Goal: Transaction & Acquisition: Register for event/course

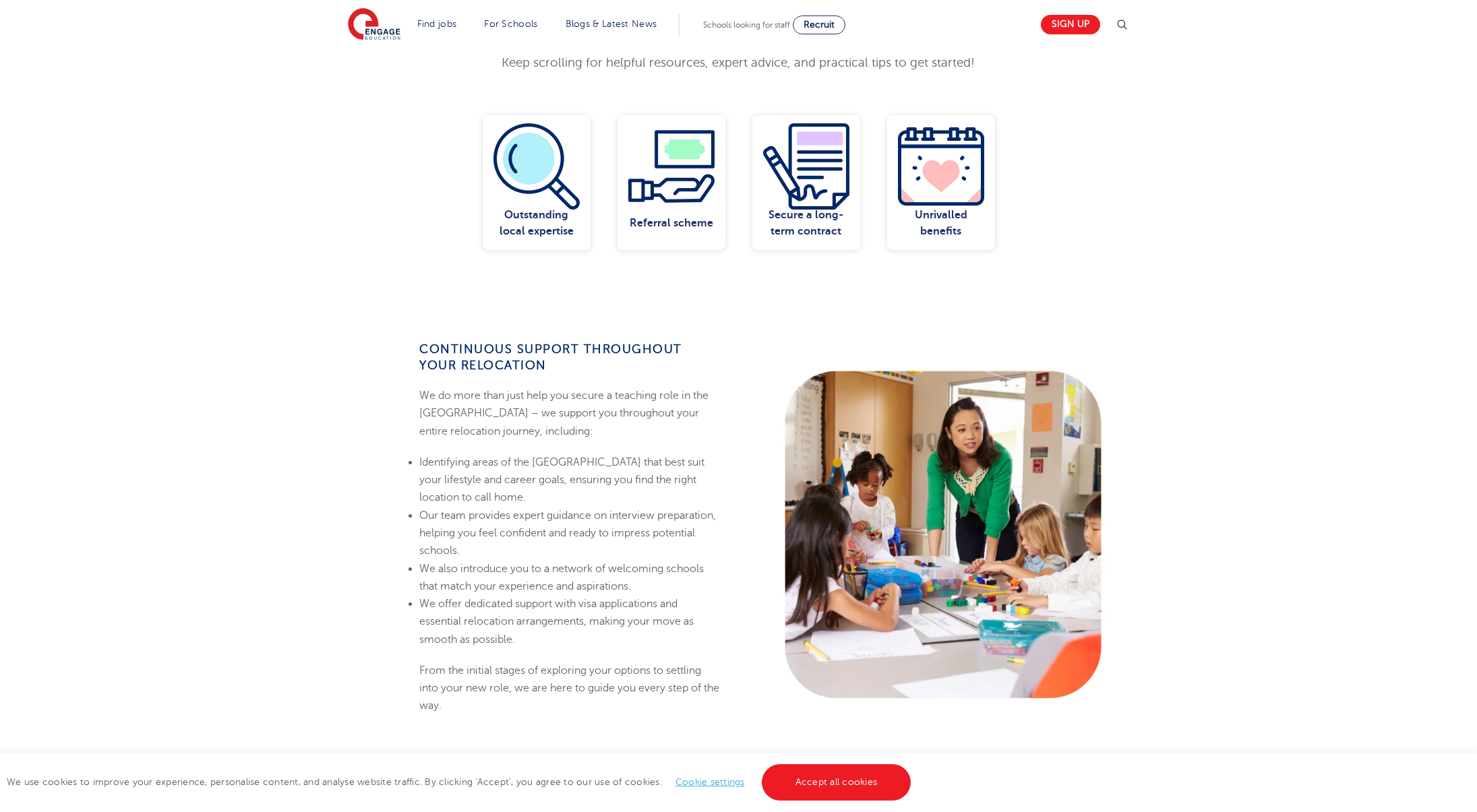
scroll to position [622, 0]
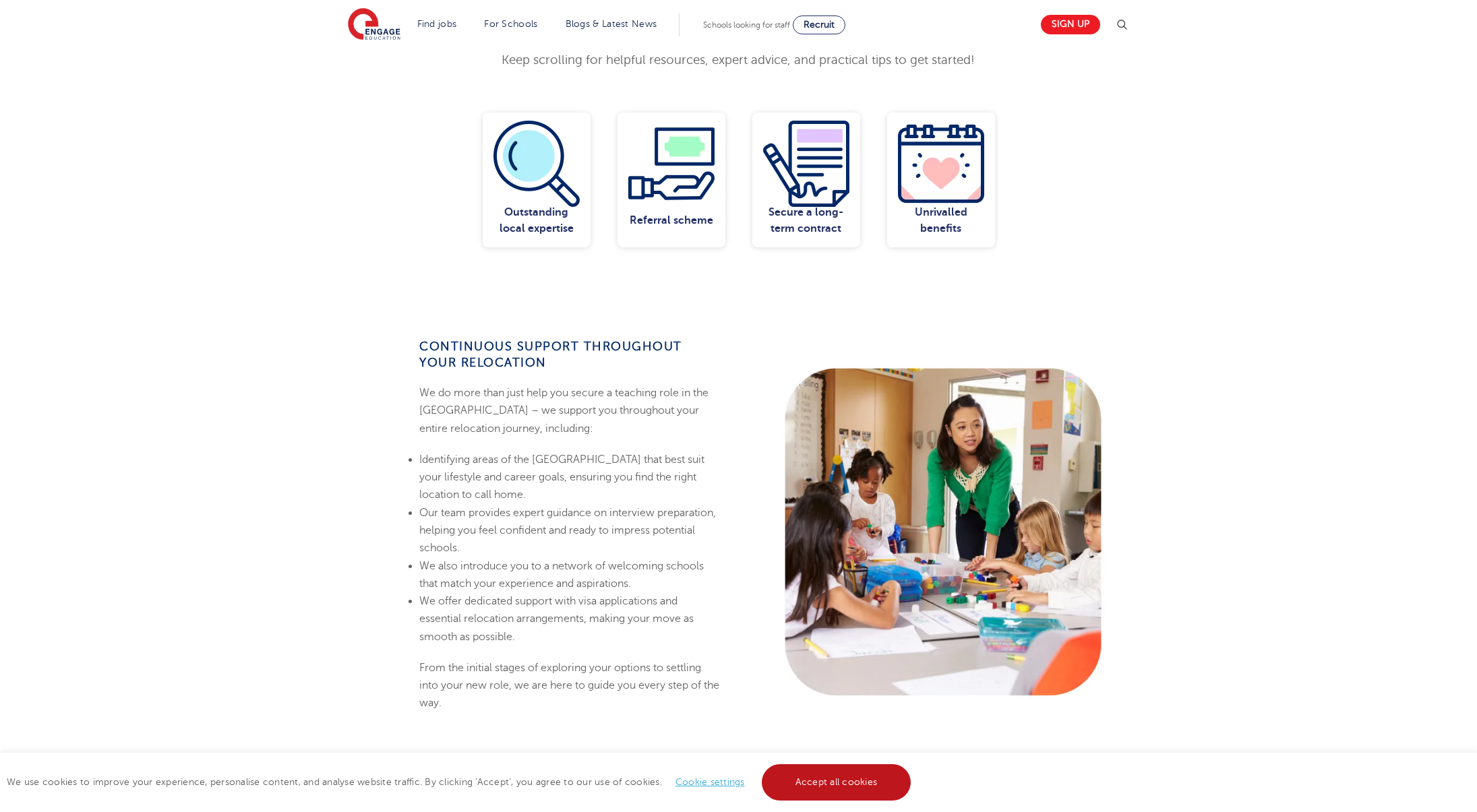
click at [806, 780] on link "Accept all cookies" at bounding box center [836, 782] width 149 height 37
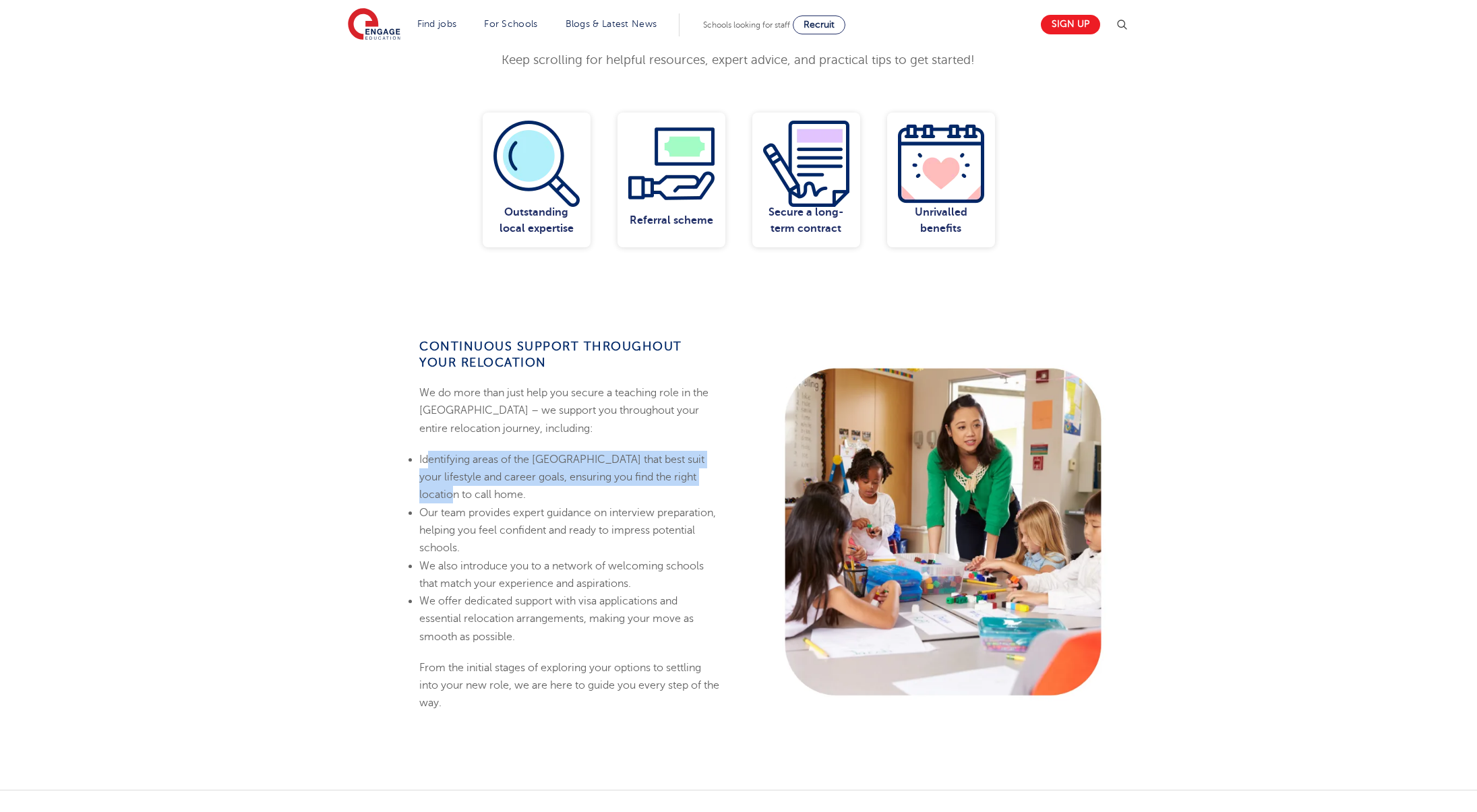
drag, startPoint x: 448, startPoint y: 428, endPoint x: 607, endPoint y: 457, distance: 161.6
click at [607, 457] on li "Identifying areas of the UK that best suit your lifestyle and career goals, ens…" at bounding box center [570, 477] width 302 height 53
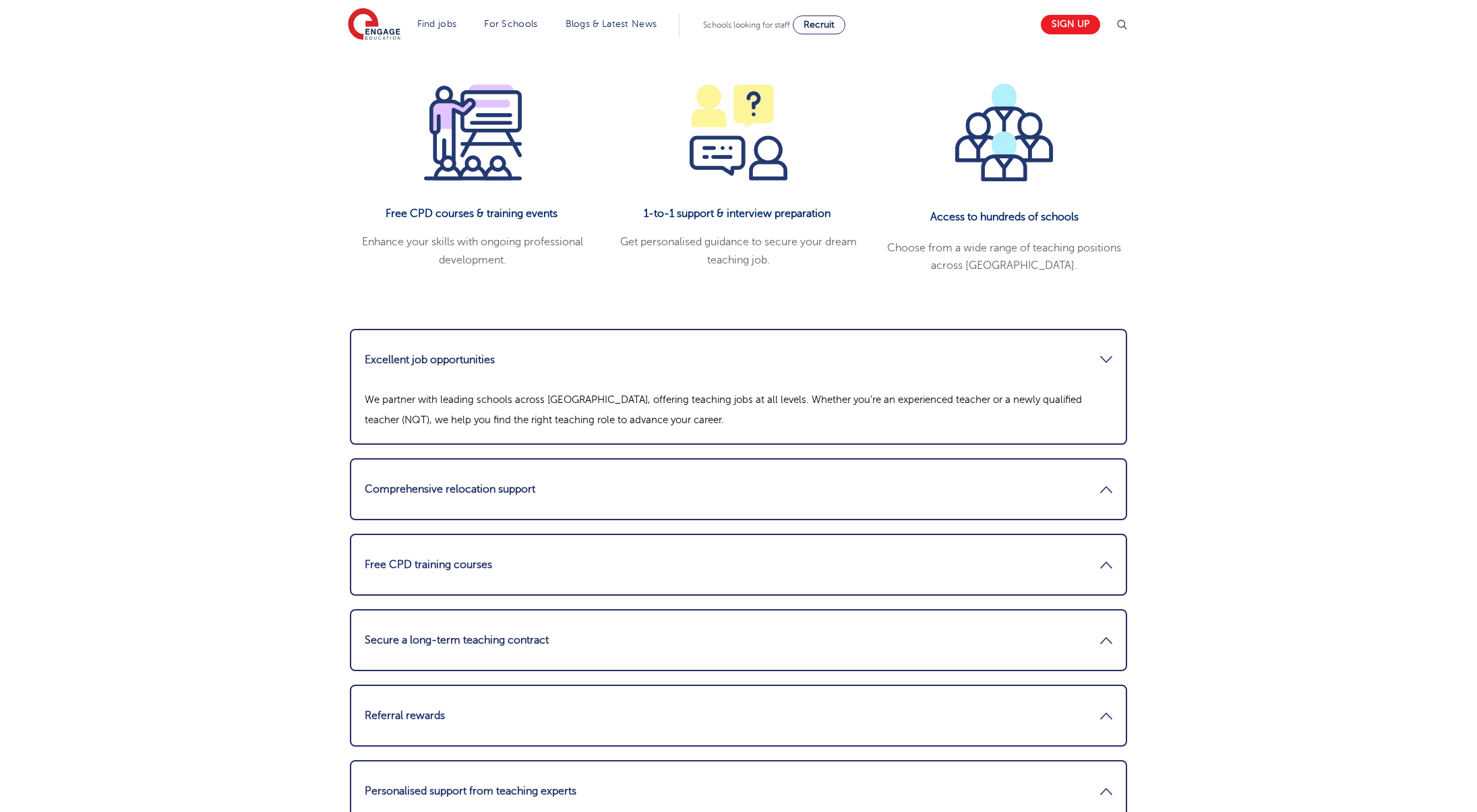
scroll to position [1604, 0]
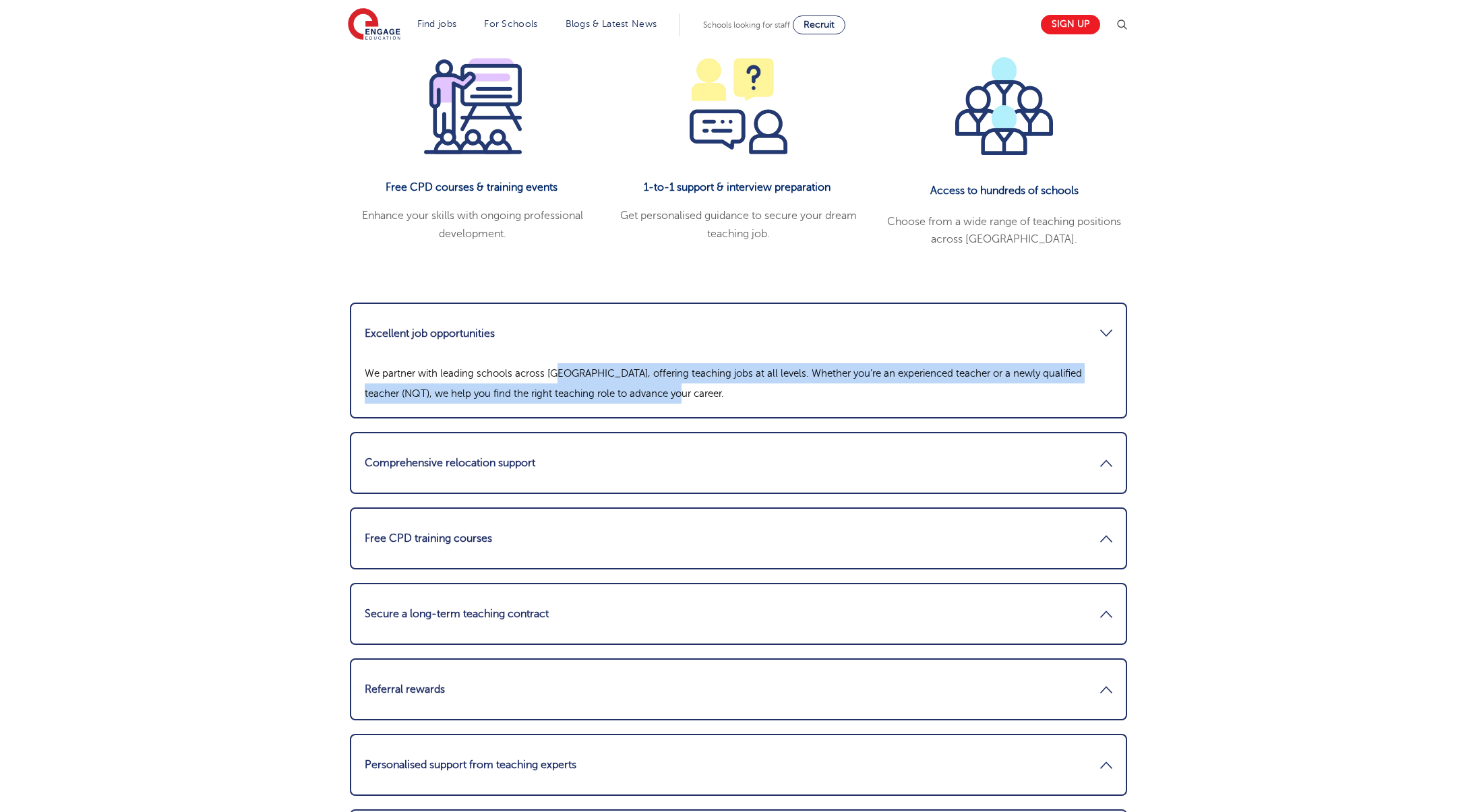
drag, startPoint x: 571, startPoint y: 336, endPoint x: 753, endPoint y: 356, distance: 183.1
click at [753, 363] on p "We partner with leading schools across England, offering teaching jobs at all l…" at bounding box center [738, 383] width 747 height 41
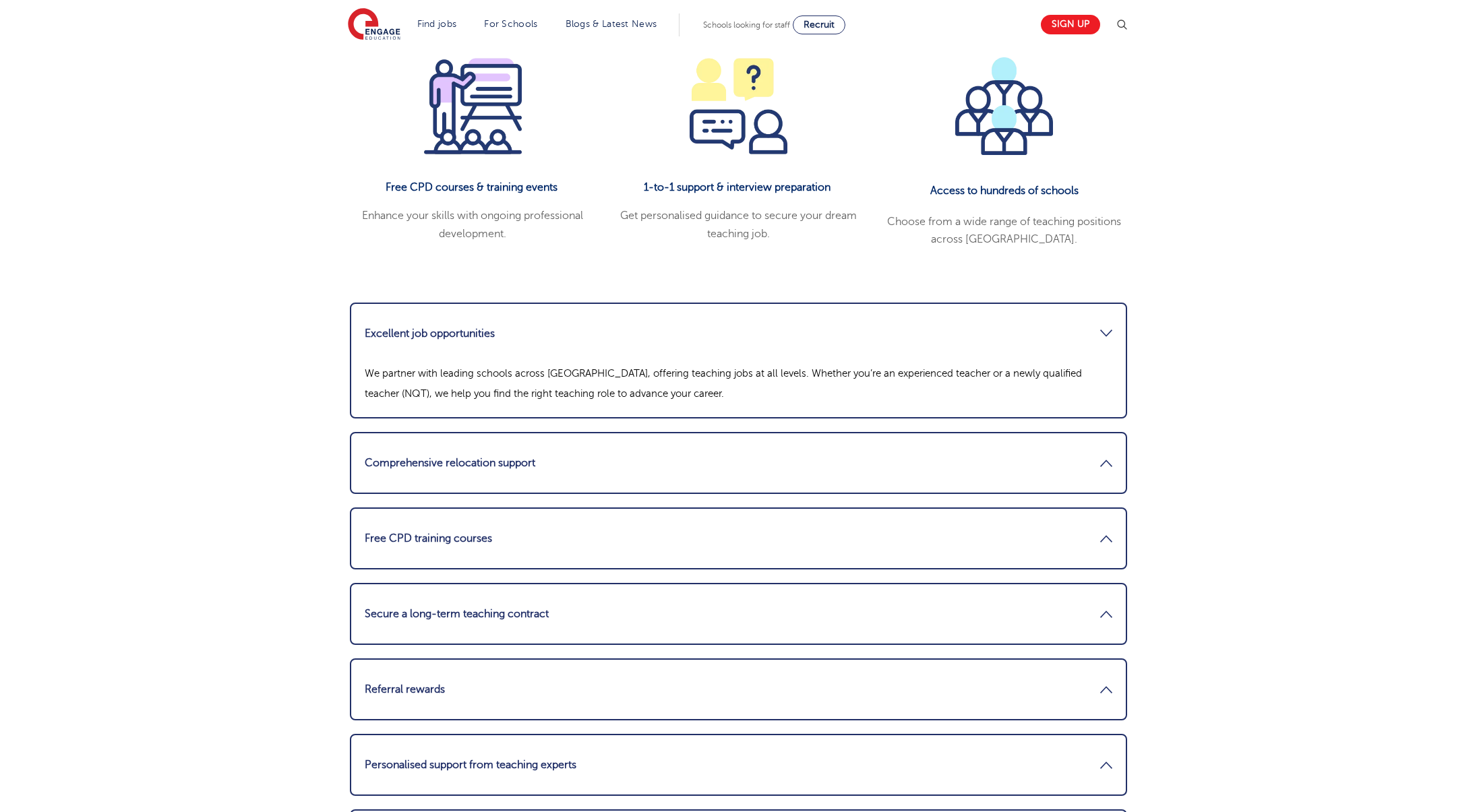
click at [754, 363] on p "We partner with leading schools across England, offering teaching jobs at all l…" at bounding box center [738, 383] width 747 height 41
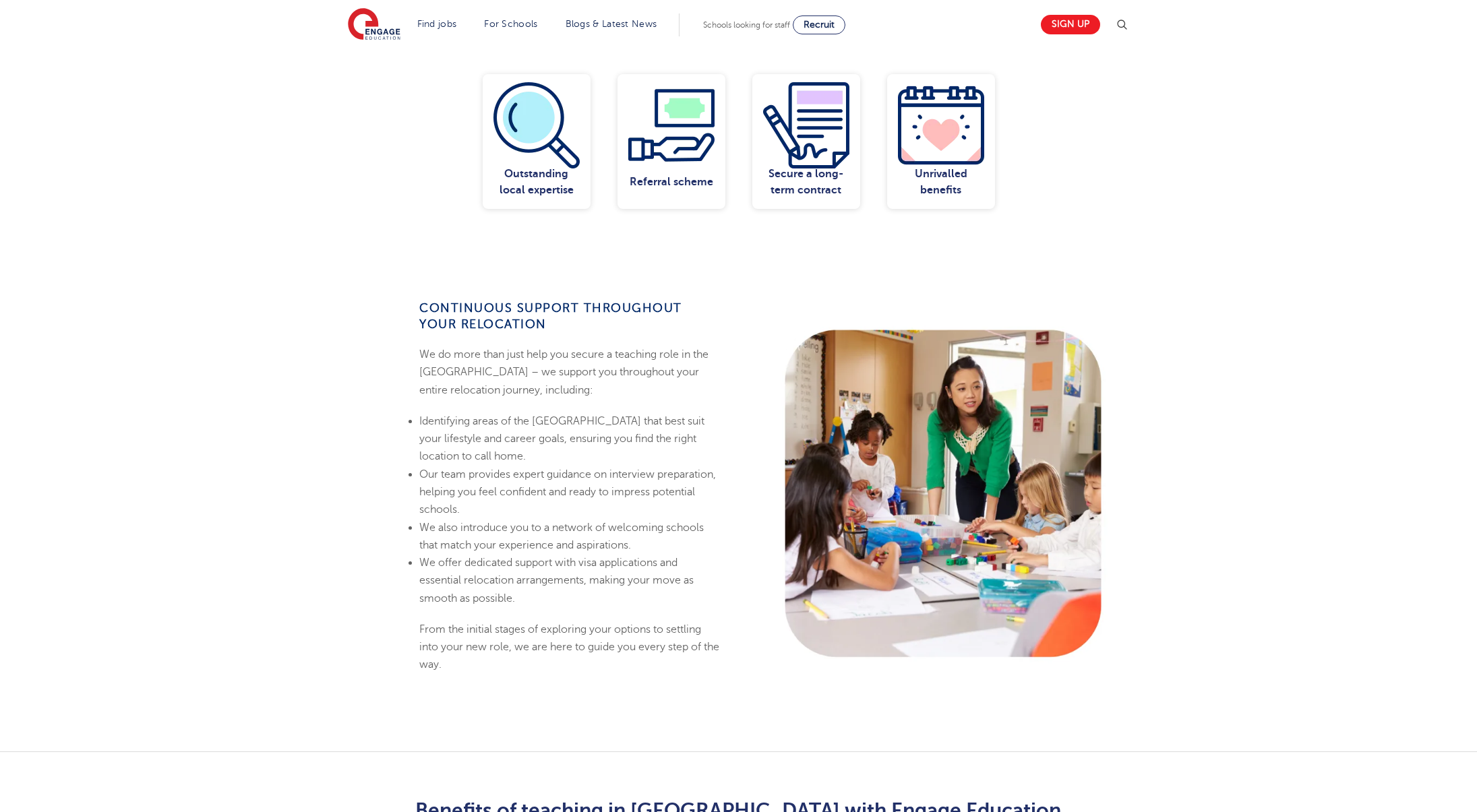
scroll to position [0, 0]
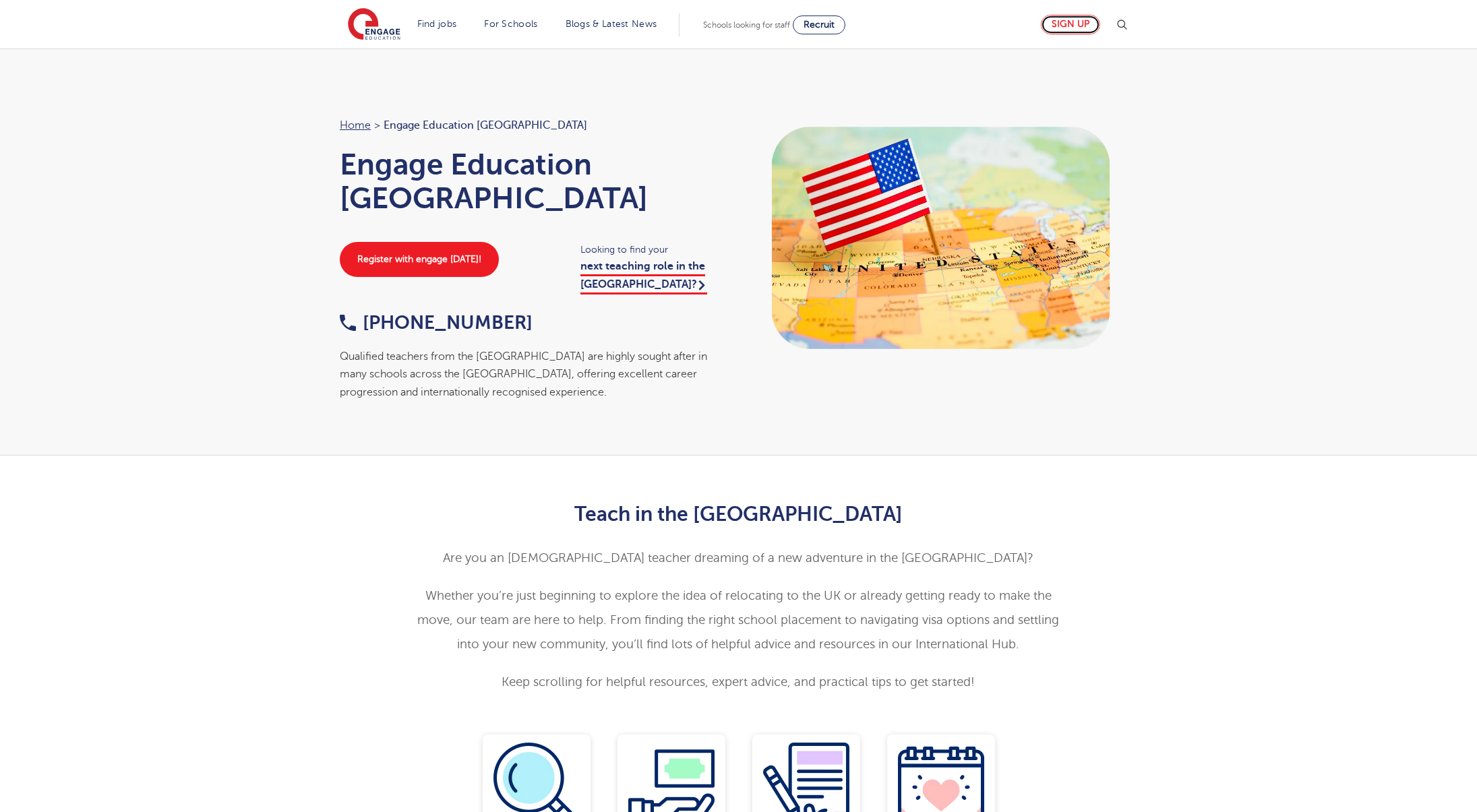
click at [1069, 23] on link "Sign up" at bounding box center [1071, 24] width 60 height 20
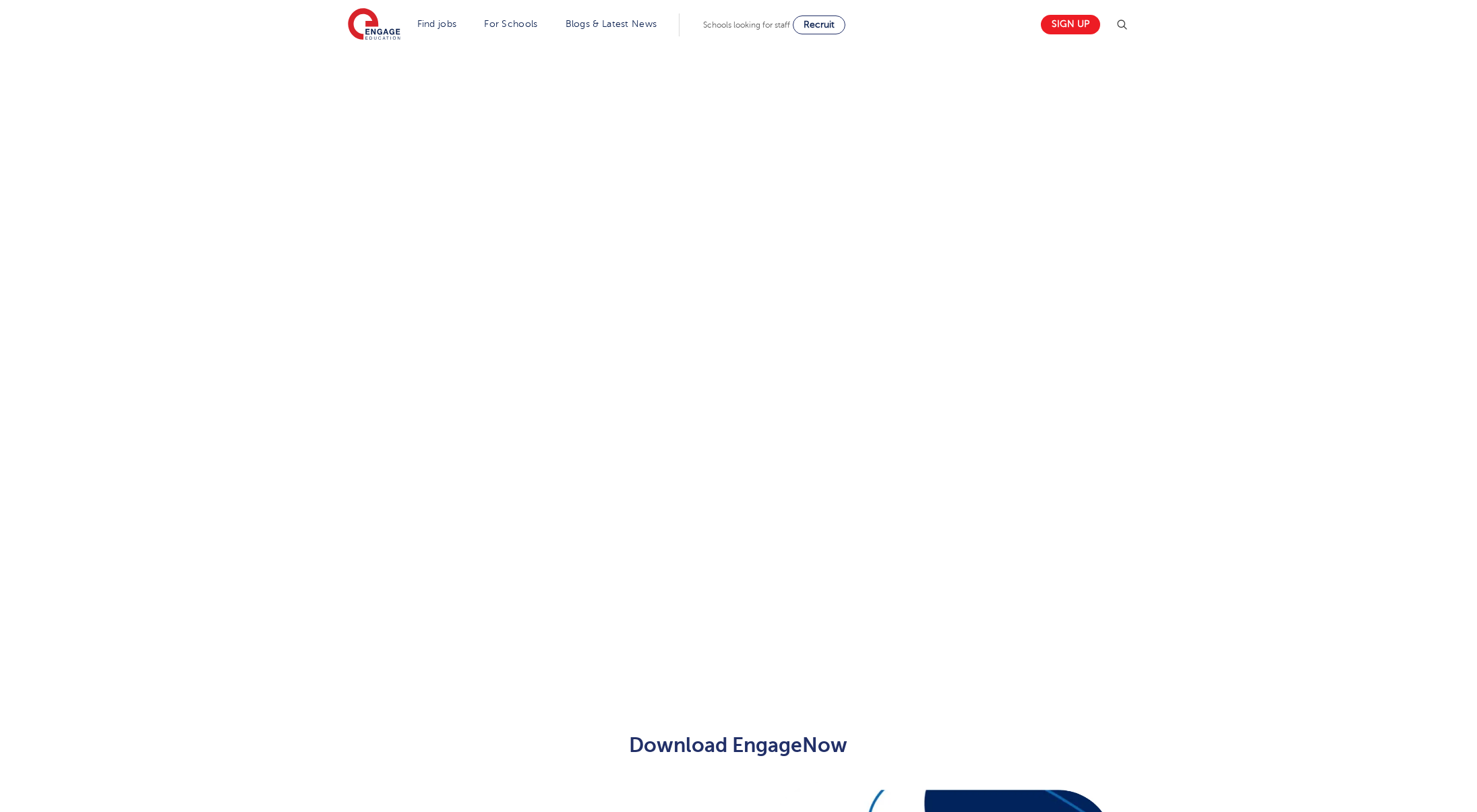
scroll to position [512, 0]
click at [916, 426] on div "Let us know more about you!" at bounding box center [738, 315] width 818 height 734
click at [1102, 424] on div "Let us know more about you!" at bounding box center [738, 315] width 818 height 734
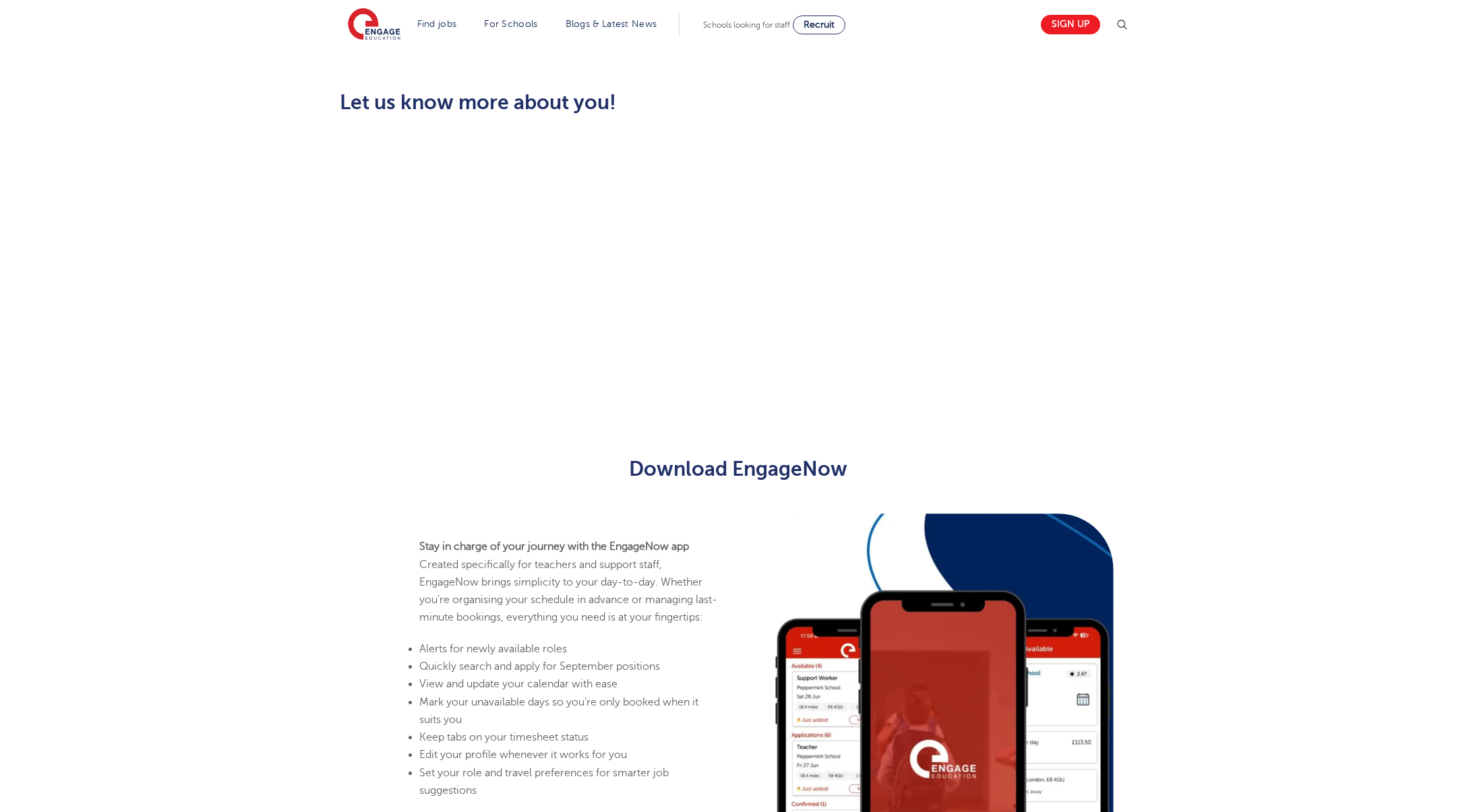
scroll to position [0, 0]
